Goal: Task Accomplishment & Management: Use online tool/utility

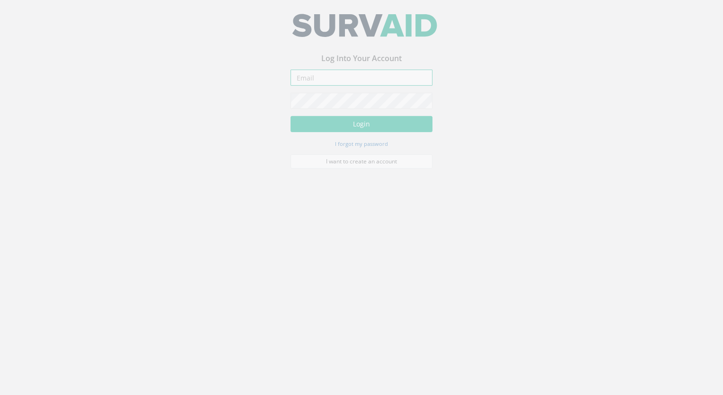
click at [327, 86] on input "email" at bounding box center [361, 83] width 142 height 16
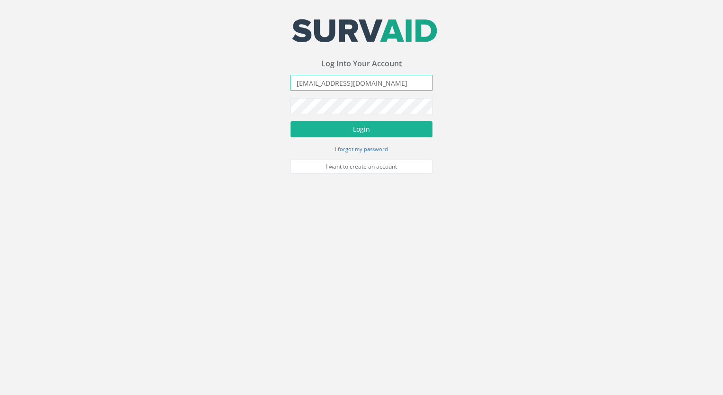
type input "[EMAIL_ADDRESS][DOMAIN_NAME]"
click at [290, 121] on button "Login" at bounding box center [361, 129] width 142 height 16
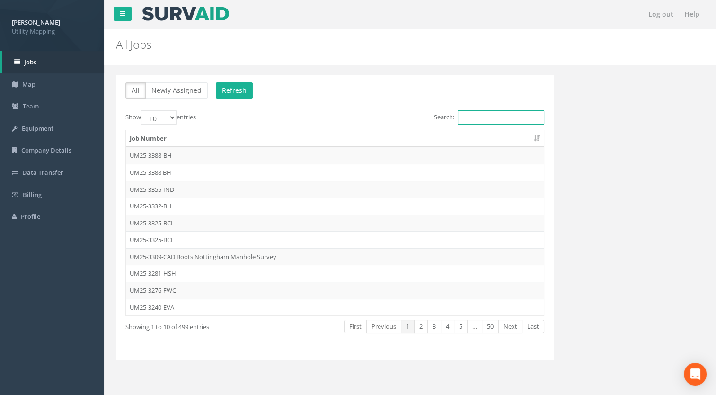
click at [485, 118] on input "Search:" at bounding box center [500, 117] width 87 height 14
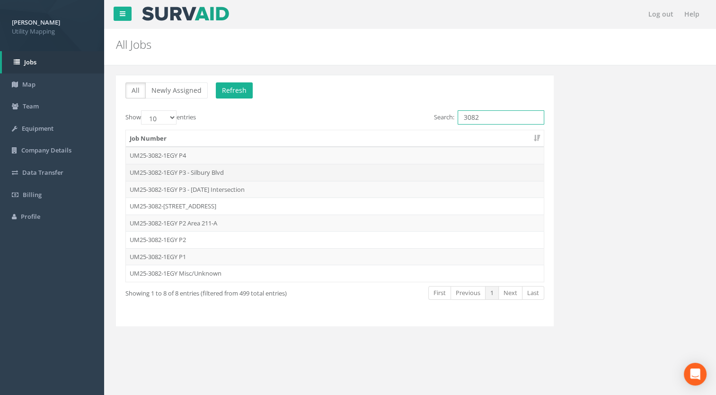
type input "3082"
click at [220, 171] on td "UM25-3082-1EGY P3 - Silbury Blvd" at bounding box center [335, 172] width 418 height 17
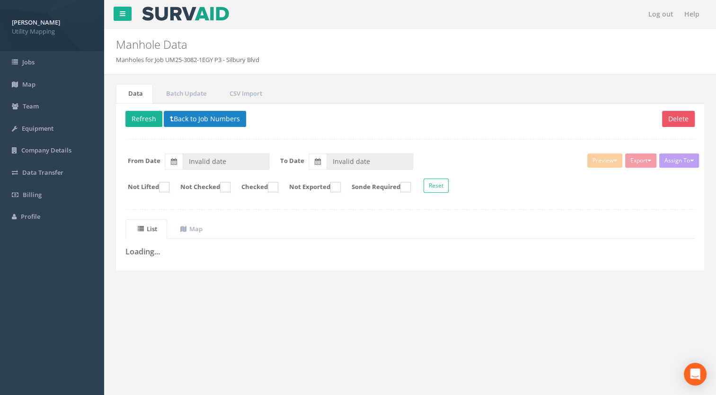
type input "[DATE]"
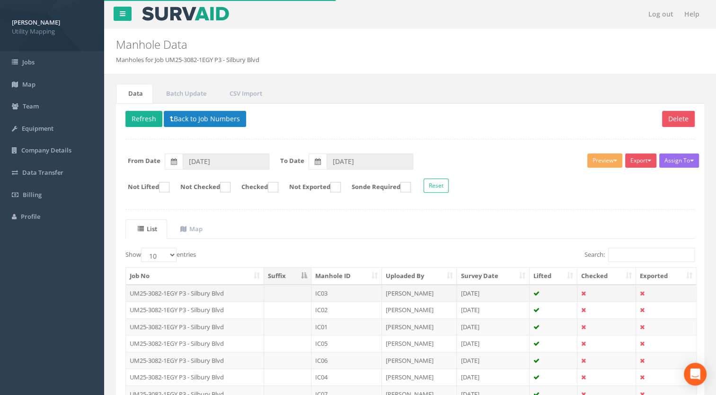
click at [220, 290] on td "UM25-3082-1EGY P3 - Silbury Blvd" at bounding box center [195, 292] width 138 height 17
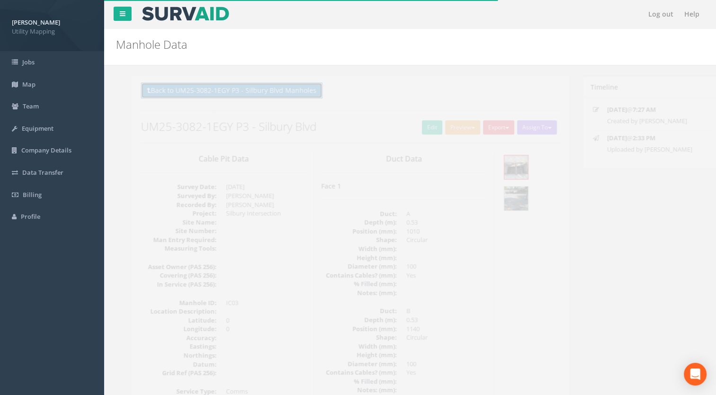
click at [273, 91] on button "Back to UM25-3082-1EGY P3 - Silbury Blvd Manholes" at bounding box center [216, 90] width 182 height 16
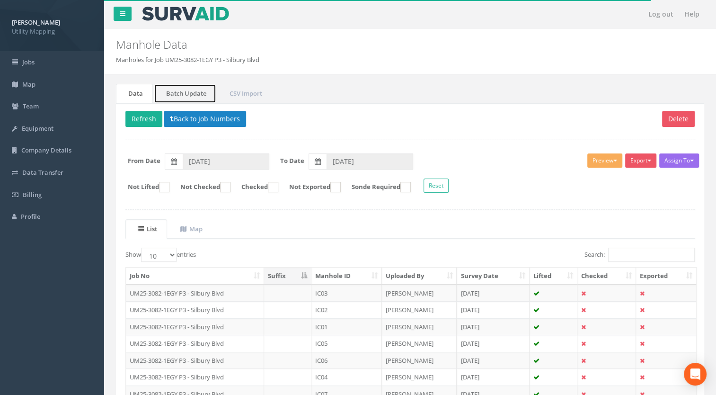
click at [192, 93] on link "Batch Update" at bounding box center [185, 93] width 62 height 19
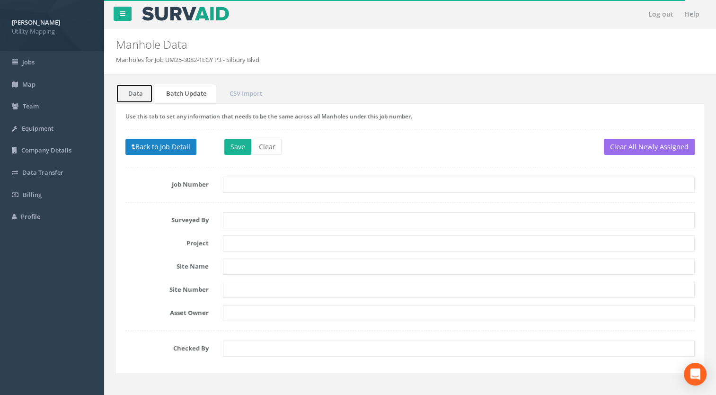
click at [136, 91] on link "Data" at bounding box center [134, 93] width 37 height 19
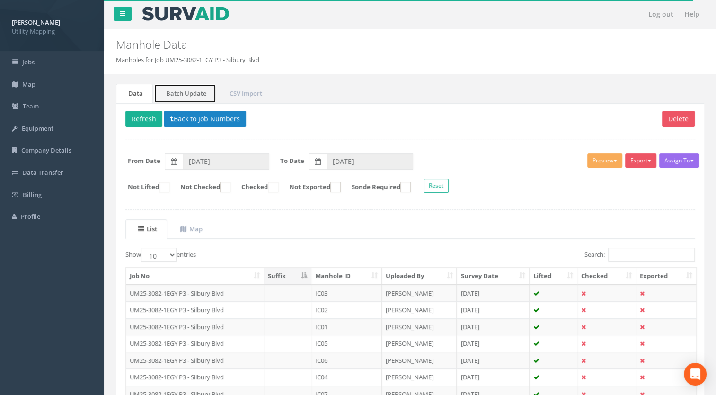
click at [186, 94] on link "Batch Update" at bounding box center [185, 93] width 62 height 19
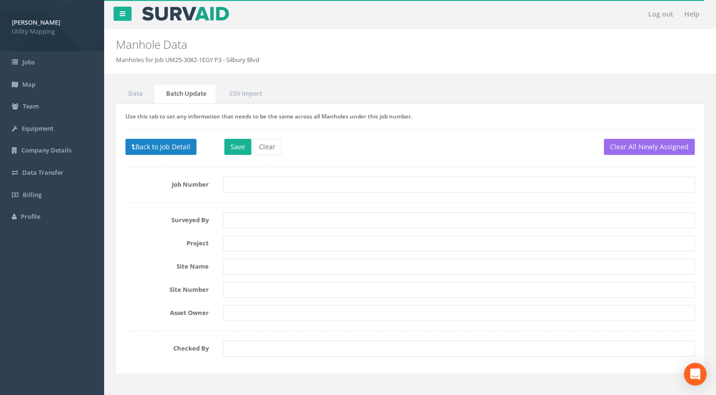
drag, startPoint x: 237, startPoint y: 58, endPoint x: 169, endPoint y: 59, distance: 68.6
click at [169, 59] on ol "Manholes for Job UM25-3082-1EGY P3 - Silbury Blvd" at bounding box center [360, 59] width 488 height 9
drag, startPoint x: 169, startPoint y: 59, endPoint x: 267, endPoint y: 55, distance: 98.0
click at [267, 55] on div "Manhole Data Manholes for Job UM25-3082-1EGY P3 - Silbury Blvd" at bounding box center [360, 46] width 502 height 35
drag, startPoint x: 269, startPoint y: 57, endPoint x: 167, endPoint y: 61, distance: 101.3
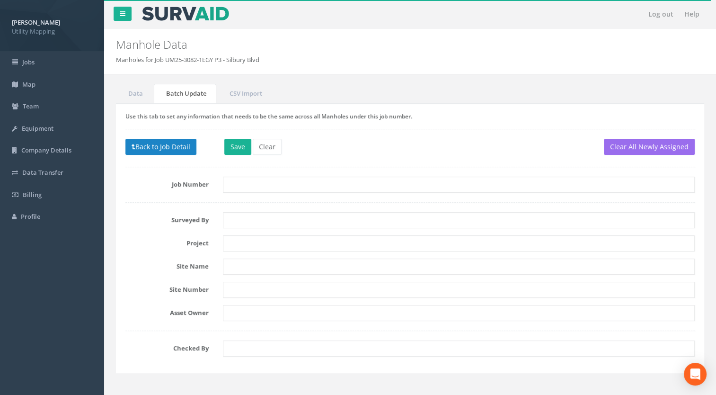
click at [167, 60] on ol "Manholes for Job UM25-3082-1EGY P3 - Silbury Blvd" at bounding box center [360, 59] width 488 height 9
copy li "UM25-3082-1EGY P3 - Silbury Blvd"
click at [242, 187] on input "text" at bounding box center [459, 184] width 472 height 16
paste input "UM25-3082-1EGY P3 - Silbury Blvd"
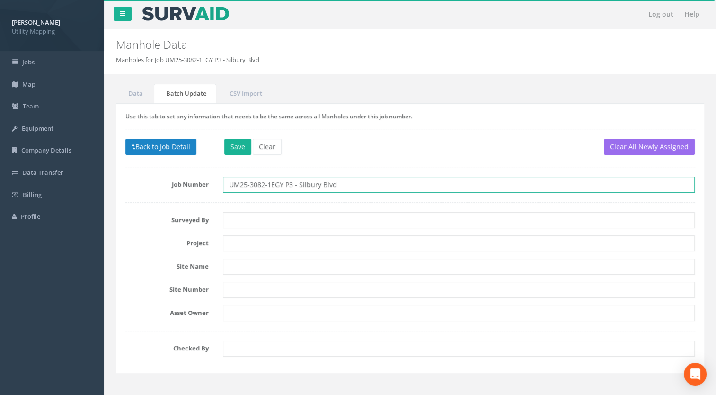
drag, startPoint x: 338, startPoint y: 182, endPoint x: 322, endPoint y: 183, distance: 16.1
click at [322, 183] on input "UM25-3082-1EGY P3 - Silbury Blvd" at bounding box center [459, 184] width 472 height 16
type input "UM25-3082-1EGY P3 - Silbury Intersection"
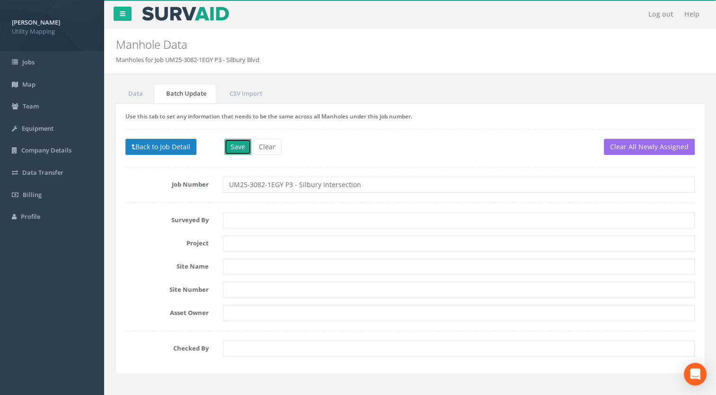
click at [231, 149] on button "Save" at bounding box center [237, 147] width 27 height 16
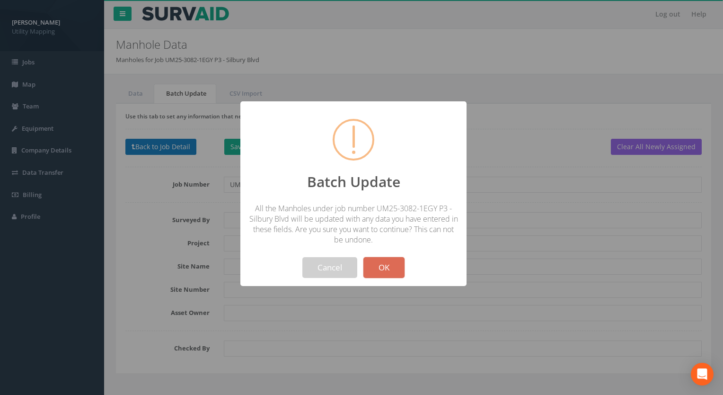
click at [394, 265] on button "OK" at bounding box center [383, 267] width 41 height 21
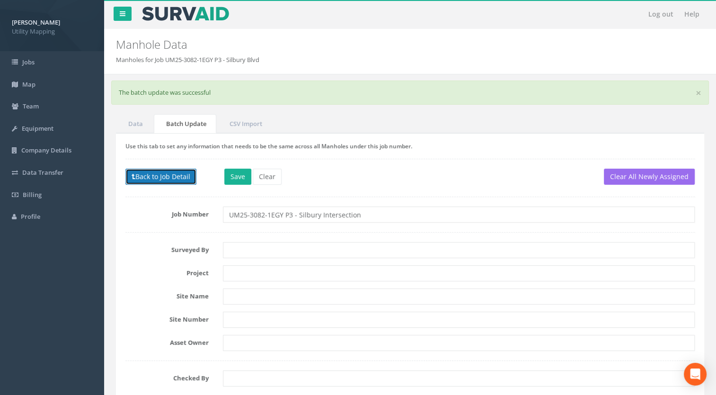
click at [163, 172] on button "Back to Job Detail" at bounding box center [160, 176] width 71 height 16
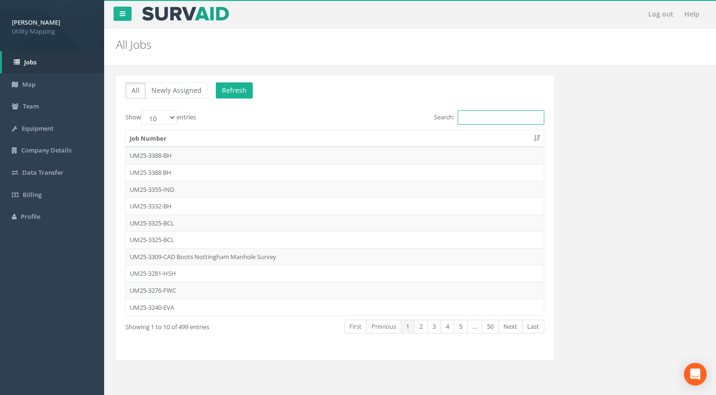
click at [498, 114] on input "Search:" at bounding box center [500, 117] width 87 height 14
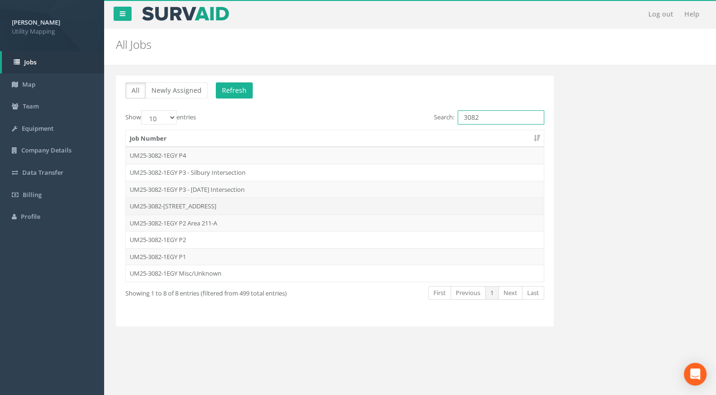
type input "3082"
click at [216, 202] on td "UM25-3082-[STREET_ADDRESS]" at bounding box center [335, 205] width 418 height 17
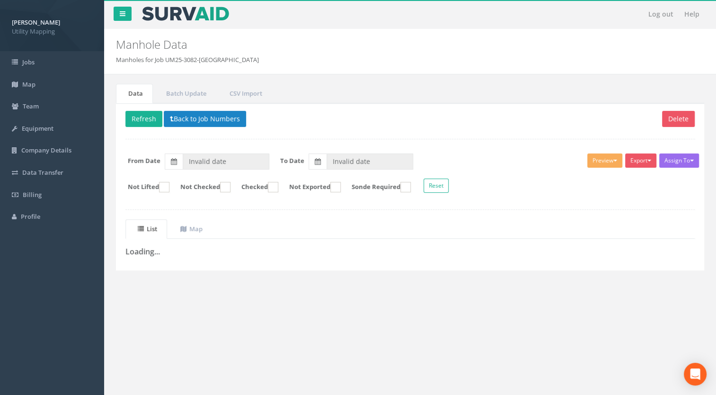
drag, startPoint x: 273, startPoint y: 58, endPoint x: 168, endPoint y: 59, distance: 105.5
click at [168, 59] on ol "Manholes for Job UM25-3082-[GEOGRAPHIC_DATA]" at bounding box center [360, 59] width 488 height 9
copy li "UM25-3082-[STREET_ADDRESS]"
click at [183, 97] on link "Batch Update" at bounding box center [185, 93] width 62 height 19
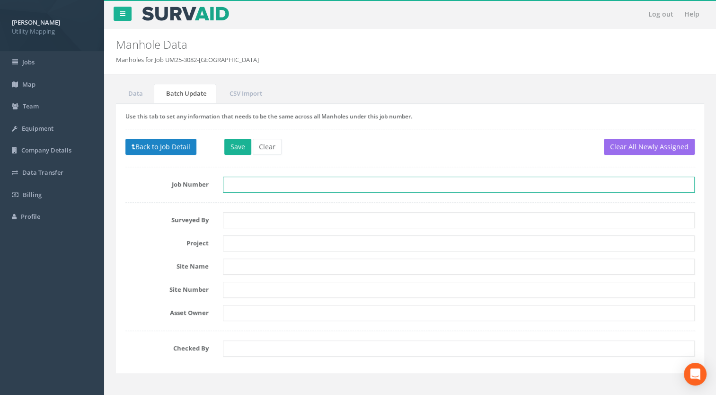
click at [243, 179] on input "text" at bounding box center [459, 184] width 472 height 16
paste input "UM25-3082-[STREET_ADDRESS]"
drag, startPoint x: 346, startPoint y: 180, endPoint x: 325, endPoint y: 184, distance: 21.2
click at [325, 184] on input "UM25-3082-[STREET_ADDRESS]" at bounding box center [459, 184] width 472 height 16
type input "UM25-3082-1EGY P3 - Avebury Intersection"
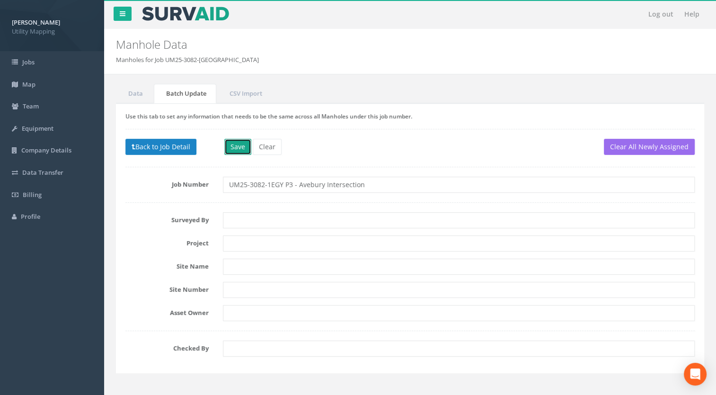
click at [236, 149] on button "Save" at bounding box center [237, 147] width 27 height 16
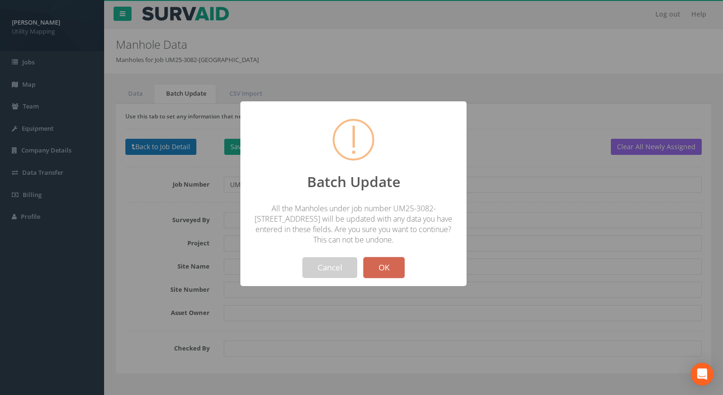
click at [396, 270] on button "OK" at bounding box center [383, 267] width 41 height 21
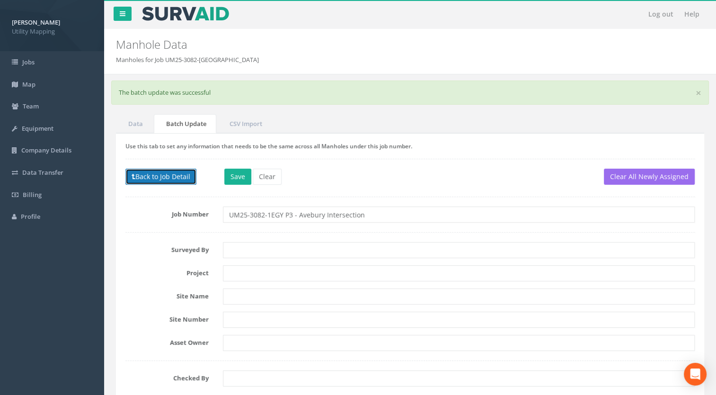
click at [173, 183] on button "Back to Job Detail" at bounding box center [160, 176] width 71 height 16
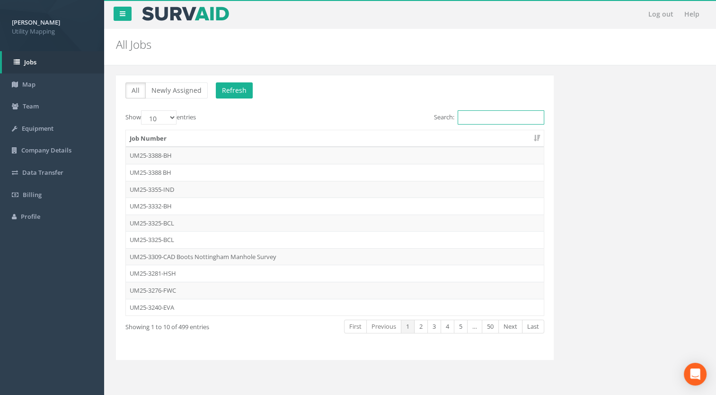
click at [475, 118] on input "Search:" at bounding box center [500, 117] width 87 height 14
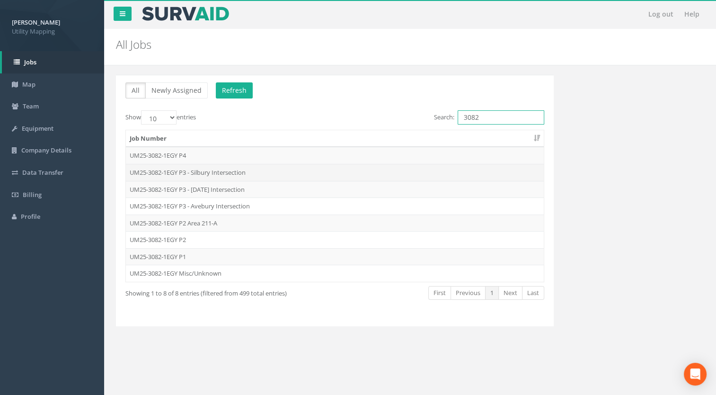
type input "3082"
click at [224, 168] on td "UM25-3082-1EGY P3 - Silbury Intersection" at bounding box center [335, 172] width 418 height 17
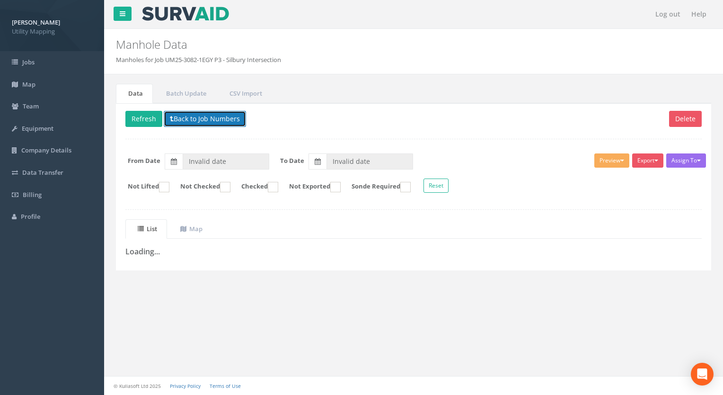
click at [213, 120] on button "Back to Job Numbers" at bounding box center [205, 119] width 82 height 16
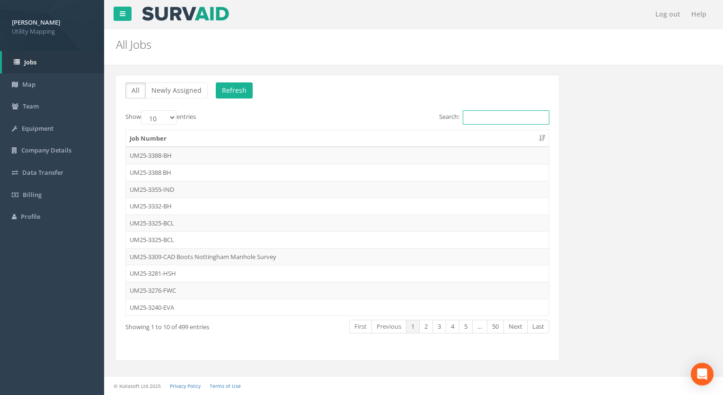
click at [523, 117] on input "Search:" at bounding box center [506, 117] width 87 height 14
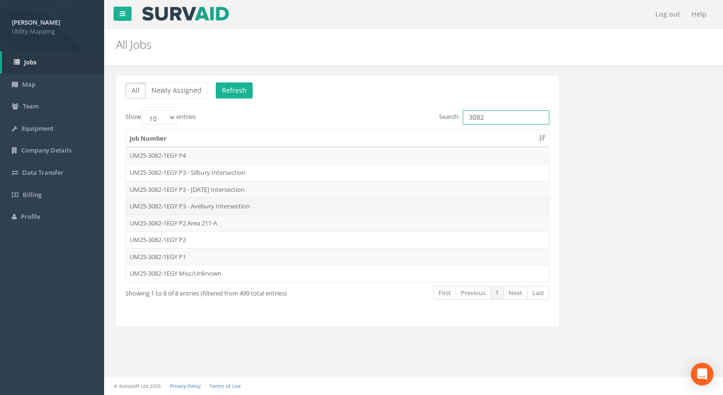
type input "3082"
click at [227, 204] on td "UM25-3082-1EGY P3 - Avebury Intersection" at bounding box center [337, 205] width 423 height 17
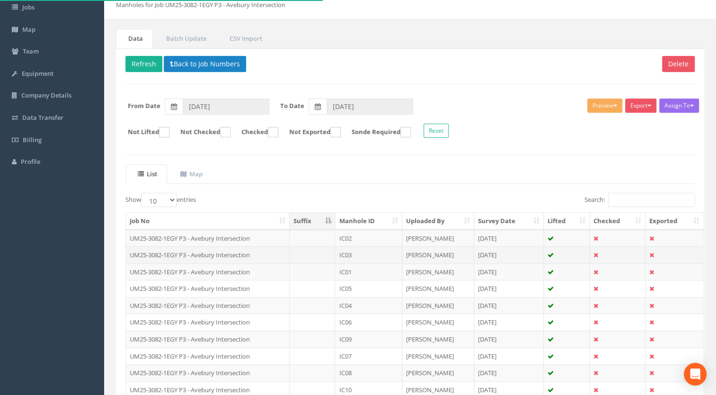
scroll to position [95, 0]
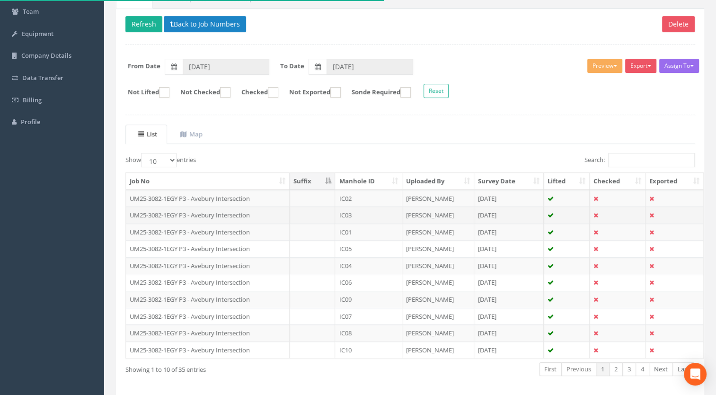
click at [229, 206] on td "UM25-3082-1EGY P3 - Avebury Intersection" at bounding box center [208, 214] width 164 height 17
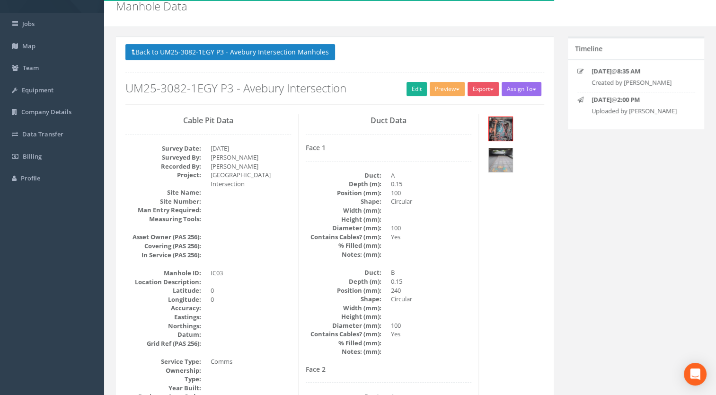
scroll to position [0, 0]
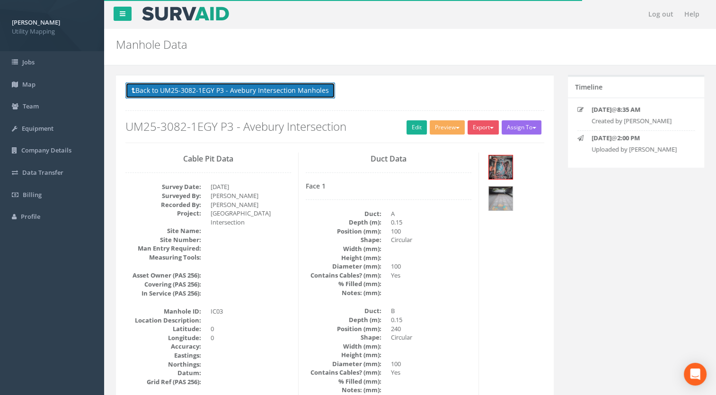
click at [250, 88] on button "Back to UM25-3082-1EGY P3 - Avebury Intersection Manholes" at bounding box center [230, 90] width 210 height 16
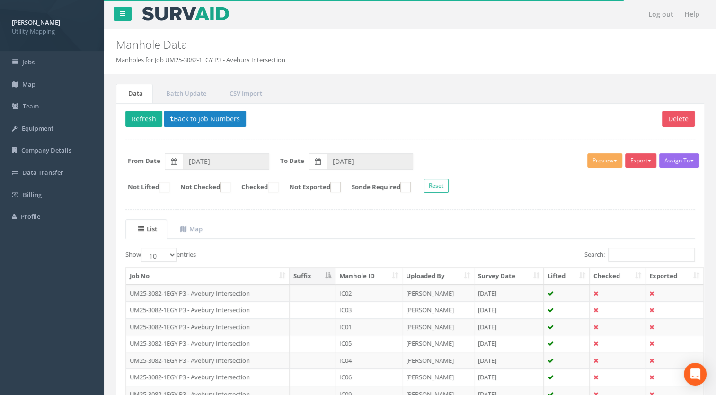
click at [363, 277] on th "Manhole ID" at bounding box center [368, 275] width 67 height 17
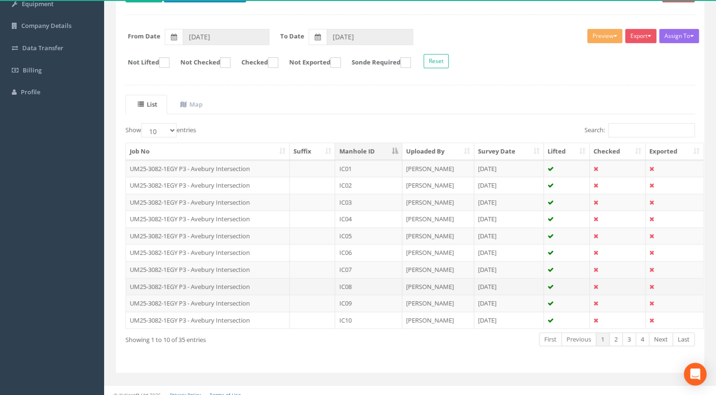
scroll to position [131, 0]
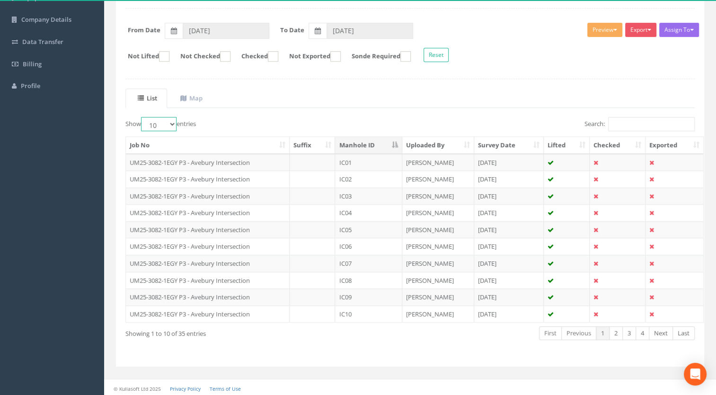
click at [163, 123] on select "10 25 50 100" at bounding box center [158, 124] width 35 height 14
select select "100"
click at [142, 117] on select "10 25 50 100" at bounding box center [158, 124] width 35 height 14
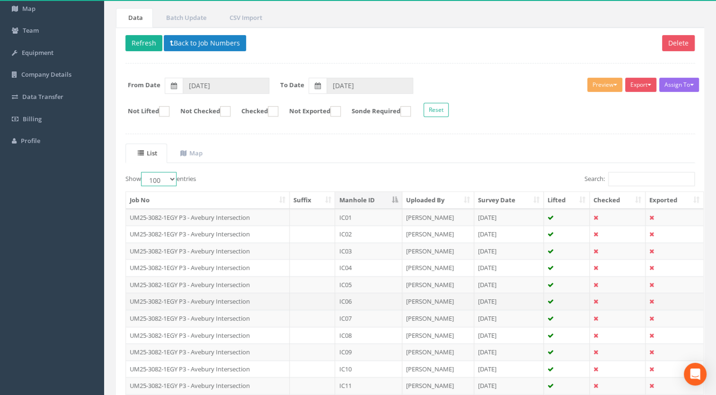
scroll to position [28, 0]
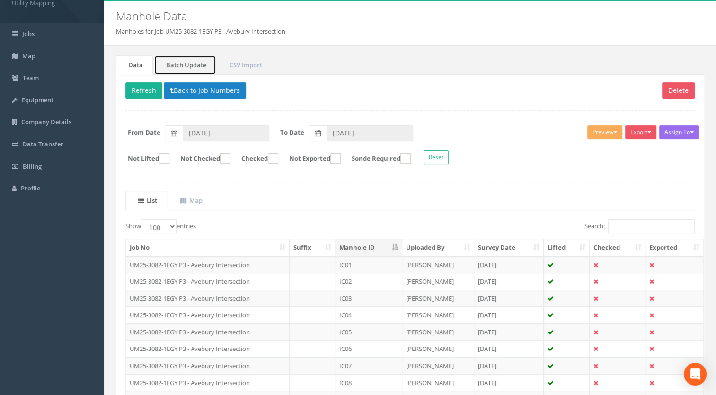
click at [187, 64] on link "Batch Update" at bounding box center [185, 64] width 62 height 19
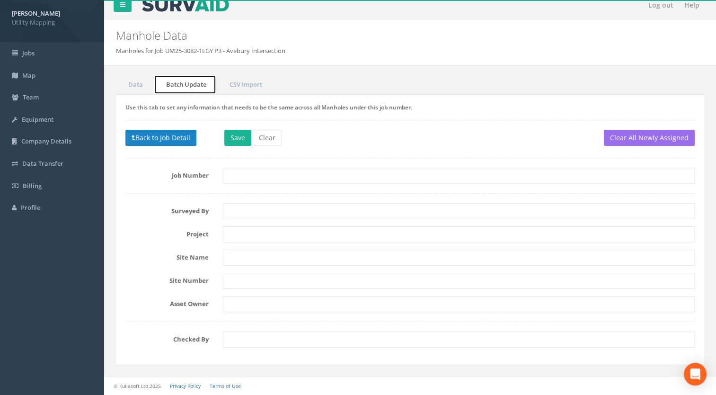
scroll to position [8, 0]
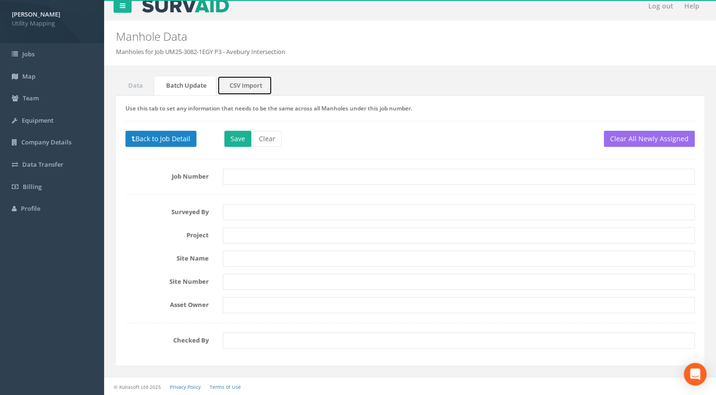
click at [240, 86] on link "CSV Import" at bounding box center [244, 85] width 55 height 19
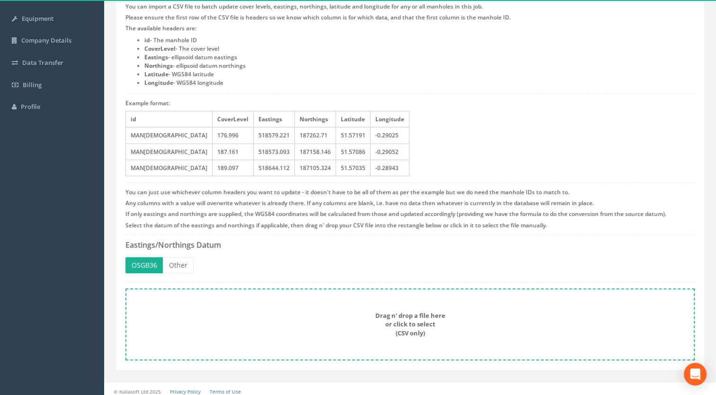
scroll to position [114, 0]
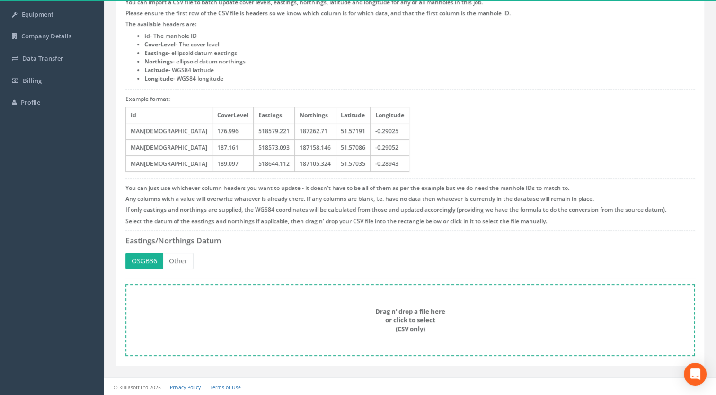
click at [275, 298] on form "Drag n' drop a file here or click to select (CSV only)" at bounding box center [409, 320] width 569 height 72
click at [382, 309] on strong "Drag n' drop a file here or click to select (CSV only)" at bounding box center [410, 320] width 70 height 26
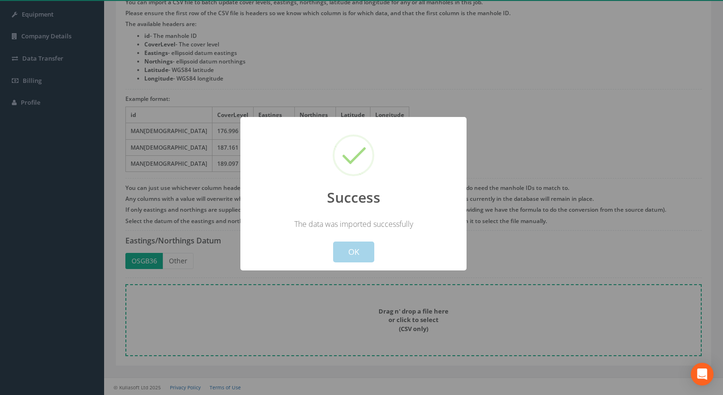
click at [360, 252] on button "OK" at bounding box center [353, 251] width 41 height 21
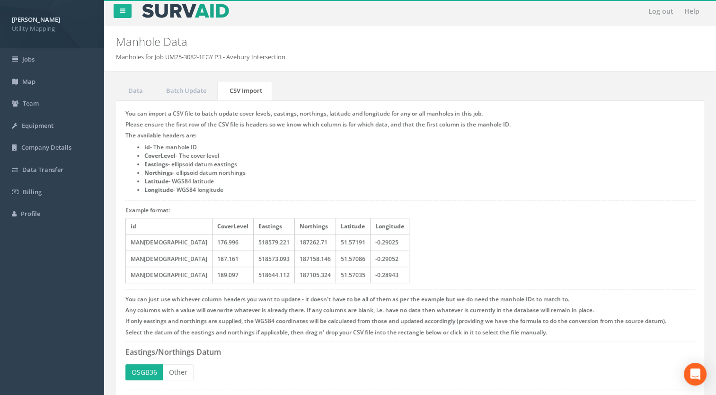
scroll to position [0, 0]
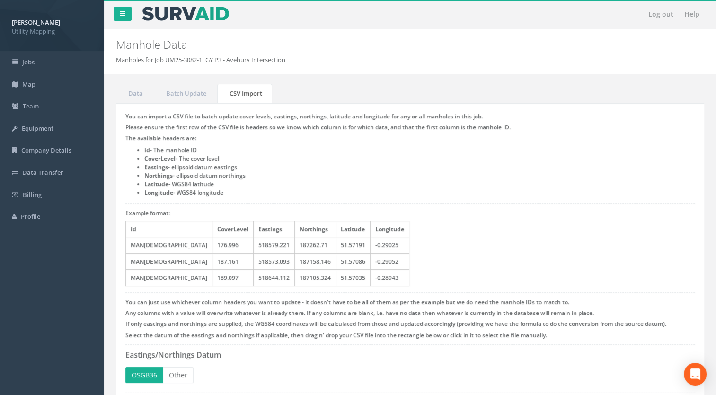
click at [132, 82] on div "Data Batch Update CSV Import Delete Refresh Back to Job Numbers Assign To [PERS…" at bounding box center [410, 292] width 598 height 436
click at [134, 91] on link "Data" at bounding box center [134, 93] width 37 height 19
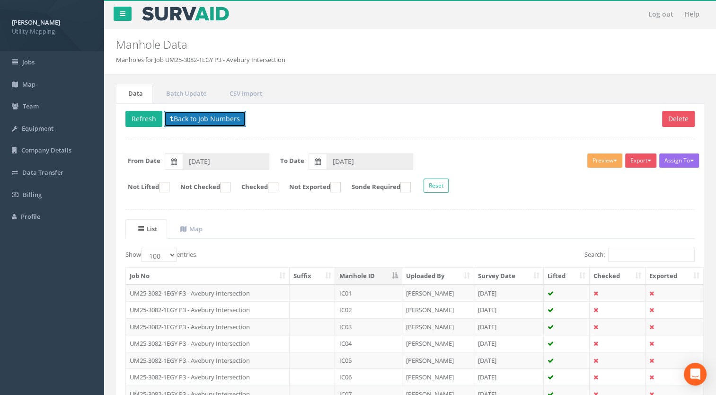
click at [204, 116] on button "Back to Job Numbers" at bounding box center [205, 119] width 82 height 16
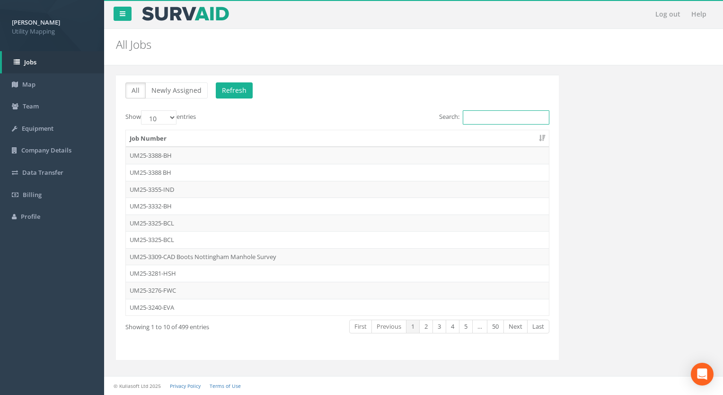
click at [504, 114] on input "Search:" at bounding box center [506, 117] width 87 height 14
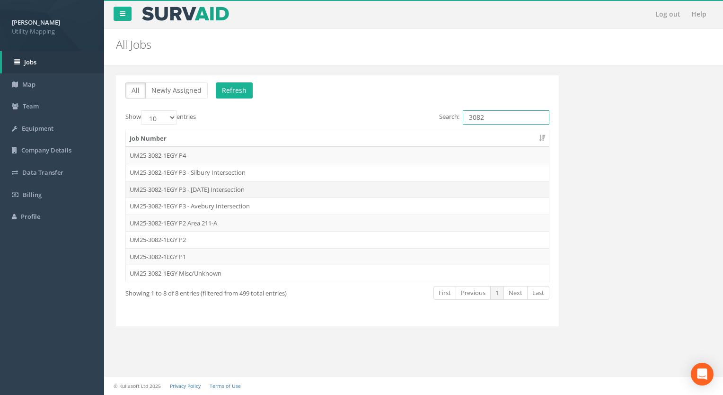
type input "3082"
click at [212, 190] on td "UM25-3082-1EGY P3 - [DATE] Intersection" at bounding box center [337, 189] width 423 height 17
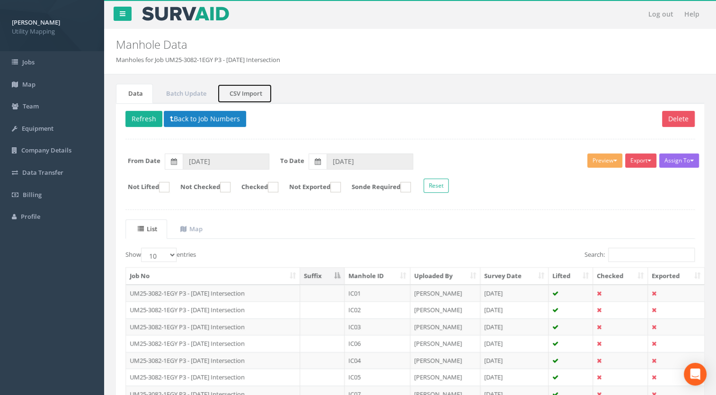
click at [246, 92] on link "CSV Import" at bounding box center [244, 93] width 55 height 19
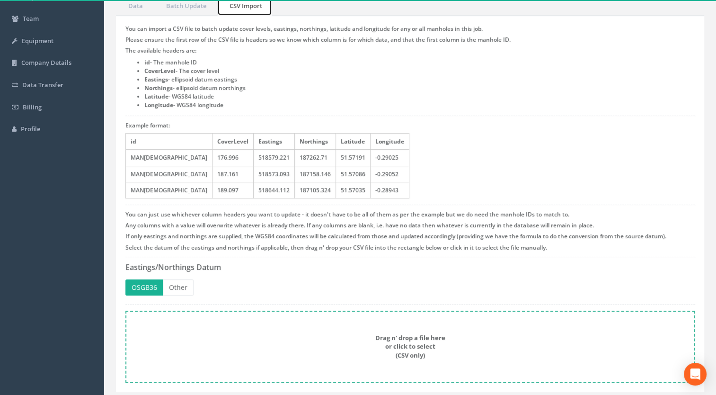
scroll to position [114, 0]
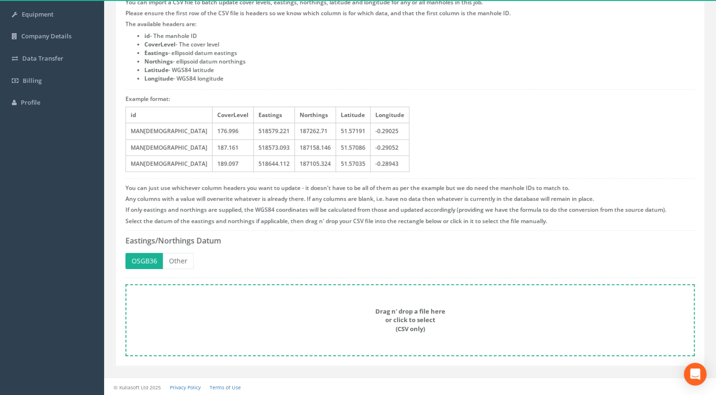
click at [334, 313] on div "Drag n' drop a file here or click to select (CSV only)" at bounding box center [410, 320] width 548 height 26
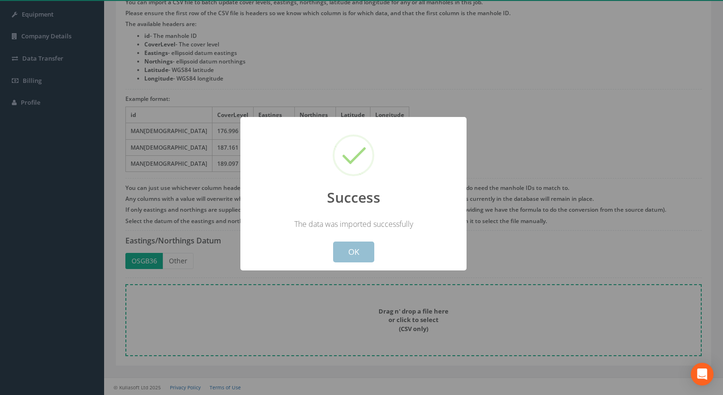
click at [346, 247] on button "OK" at bounding box center [353, 251] width 41 height 21
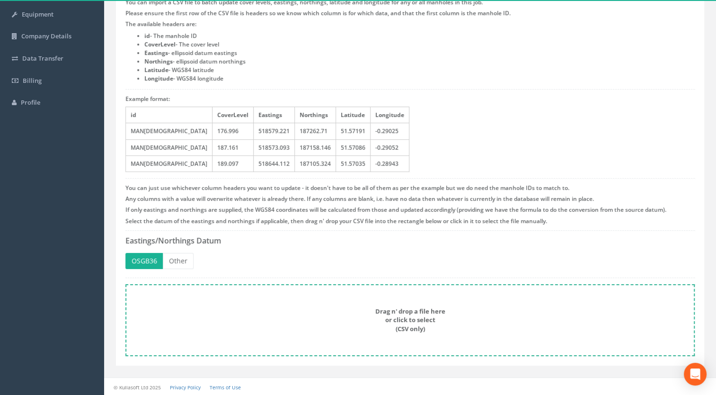
scroll to position [0, 0]
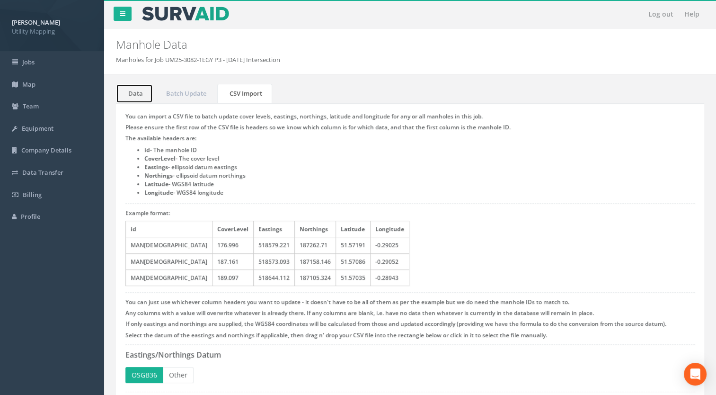
click at [137, 85] on link "Data" at bounding box center [134, 93] width 37 height 19
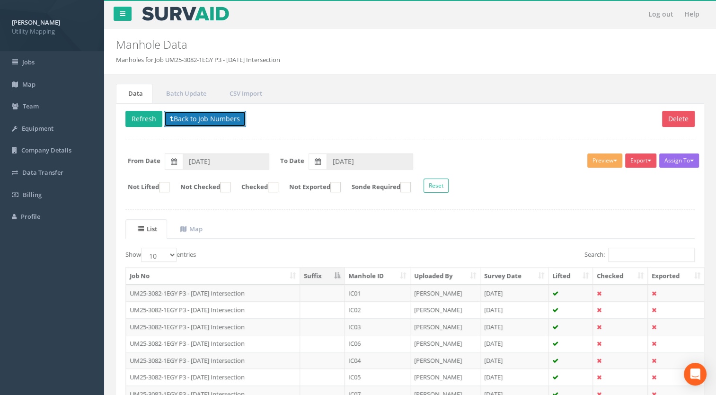
click at [214, 115] on button "Back to Job Numbers" at bounding box center [205, 119] width 82 height 16
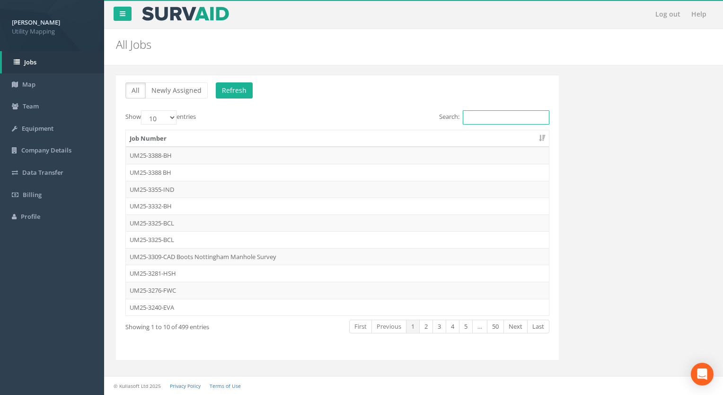
click at [509, 117] on input "Search:" at bounding box center [506, 117] width 87 height 14
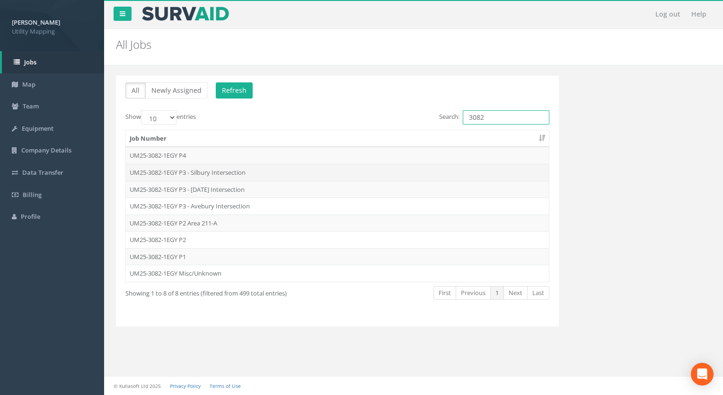
type input "3082"
click at [215, 174] on td "UM25-3082-1EGY P3 - Silbury Intersection" at bounding box center [337, 172] width 423 height 17
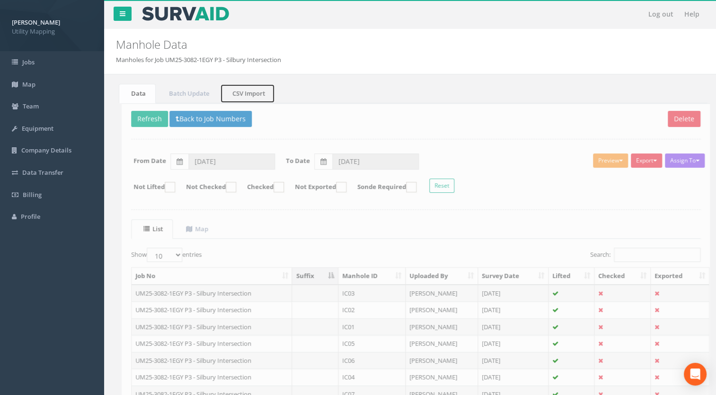
click at [252, 87] on link "CSV Import" at bounding box center [244, 93] width 55 height 19
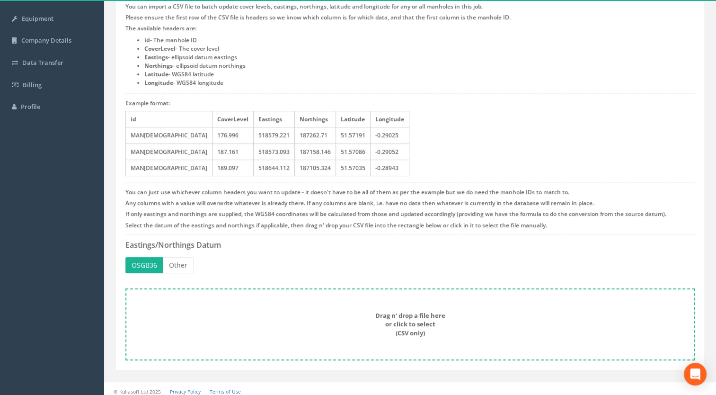
scroll to position [114, 0]
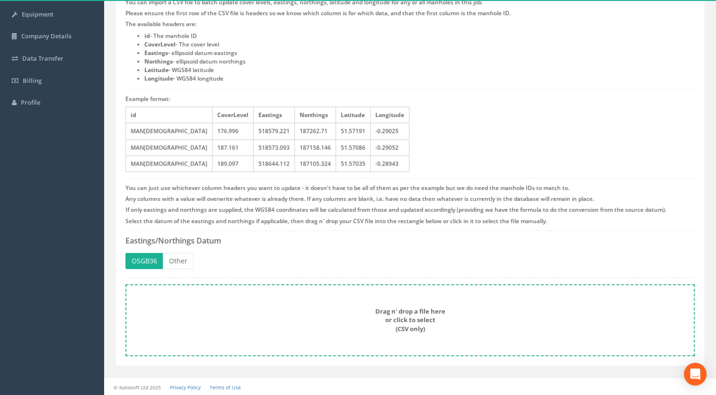
click at [342, 318] on div "Drag n' drop a file here or click to select (CSV only)" at bounding box center [410, 320] width 548 height 26
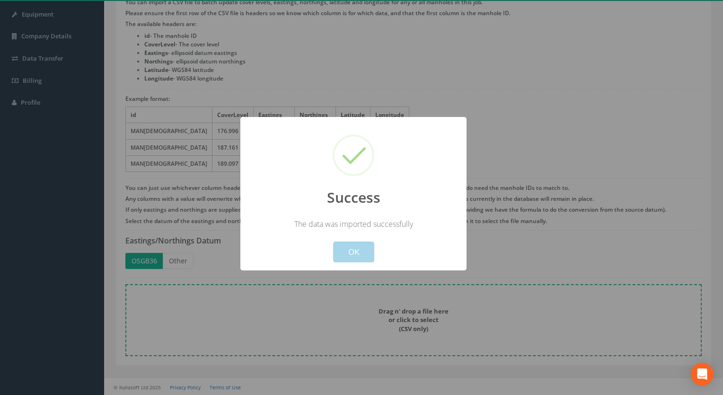
click at [362, 253] on button "OK" at bounding box center [353, 251] width 41 height 21
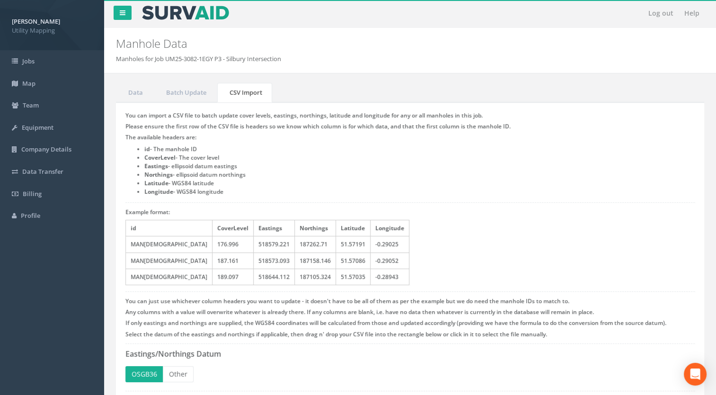
scroll to position [0, 0]
click at [142, 96] on link "Data" at bounding box center [134, 93] width 37 height 19
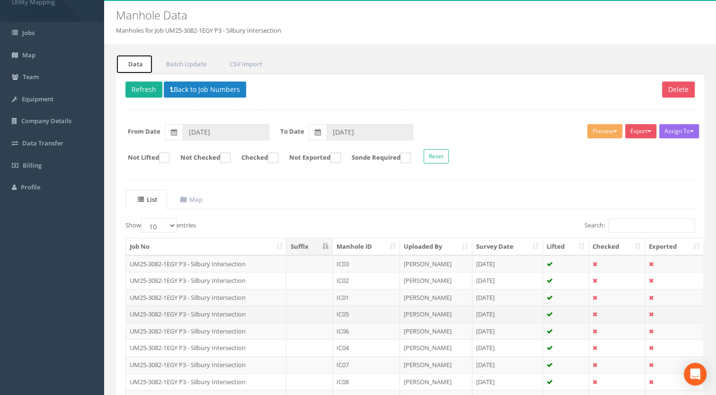
scroll to position [131, 0]
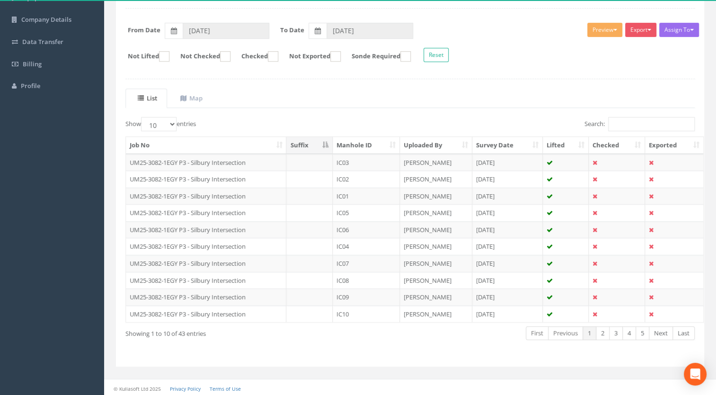
click at [370, 148] on th "Manhole ID" at bounding box center [367, 145] width 68 height 17
click at [214, 161] on td "UM25-3082-1EGY P3 - Silbury Intersection" at bounding box center [206, 162] width 160 height 17
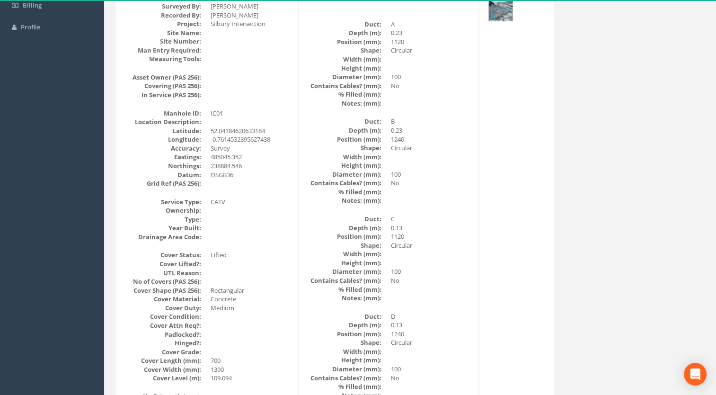
scroll to position [0, 0]
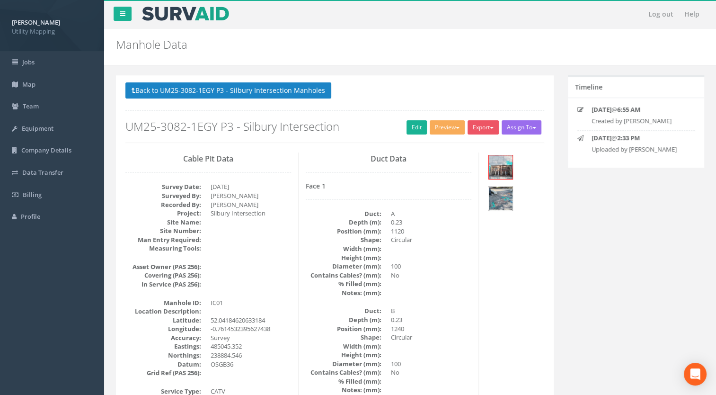
click at [508, 202] on img at bounding box center [501, 198] width 24 height 24
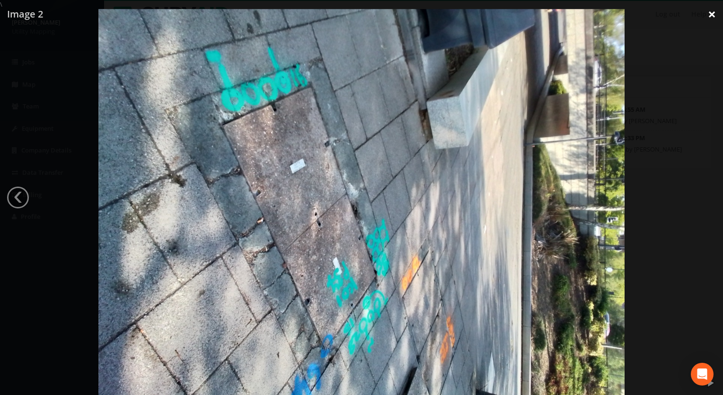
click at [712, 18] on link "×" at bounding box center [712, 14] width 22 height 28
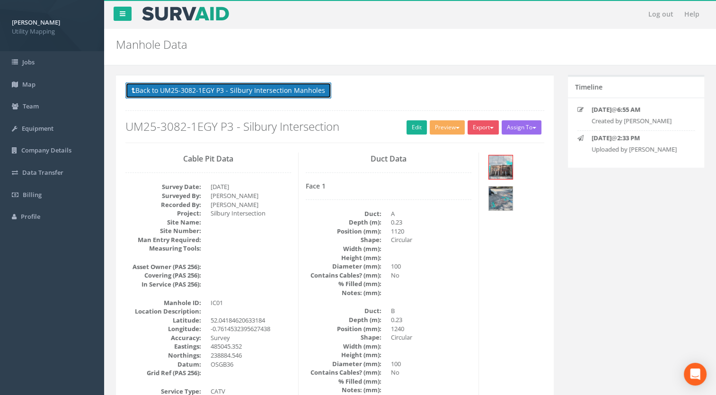
click at [222, 94] on button "Back to UM25-3082-1EGY P3 - Silbury Intersection Manholes" at bounding box center [228, 90] width 206 height 16
